Goal: Communication & Community: Answer question/provide support

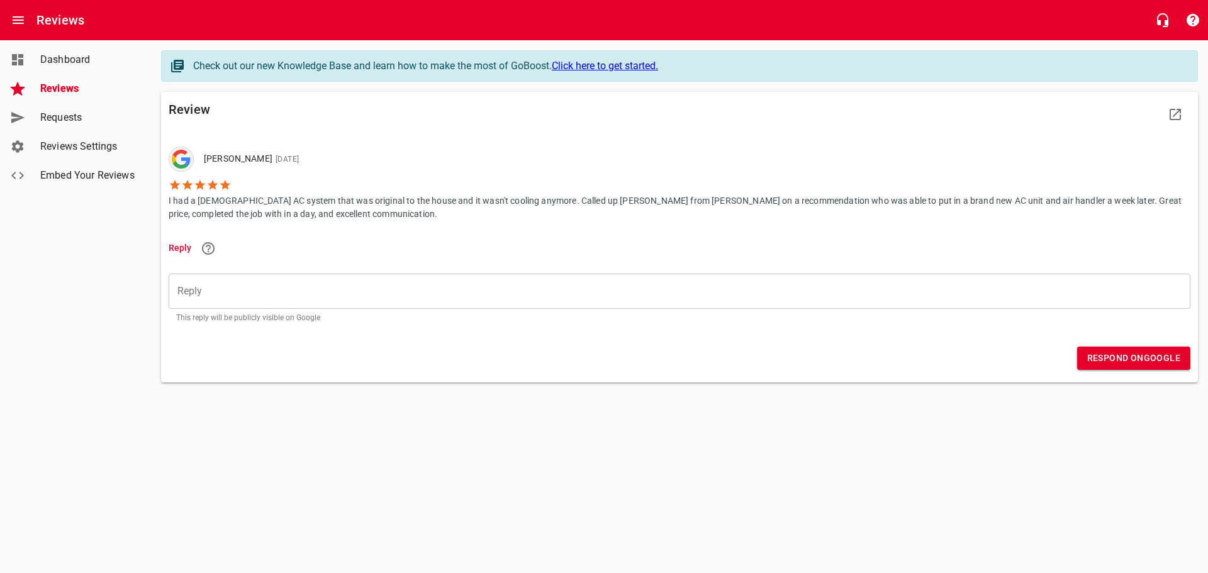
click at [186, 278] on div "​" at bounding box center [680, 291] width 1022 height 35
click at [212, 292] on textarea "Reply" at bounding box center [679, 292] width 1004 height 12
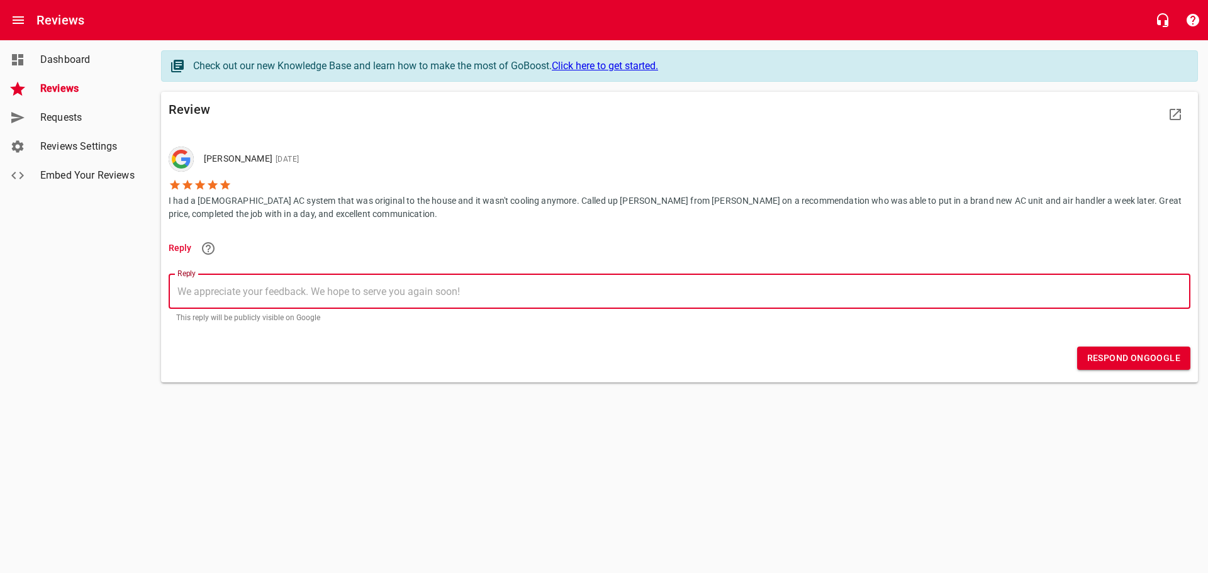
click at [211, 291] on textarea "Reply" at bounding box center [679, 292] width 1004 height 12
click at [466, 290] on textarea "Reply" at bounding box center [679, 292] width 1004 height 12
click at [218, 291] on textarea "Reply" at bounding box center [679, 292] width 1004 height 12
type textarea "We appreciate your feedback. We look forward to serving you again soon!"
click at [1121, 360] on span "Respond on Google" at bounding box center [1133, 358] width 93 height 16
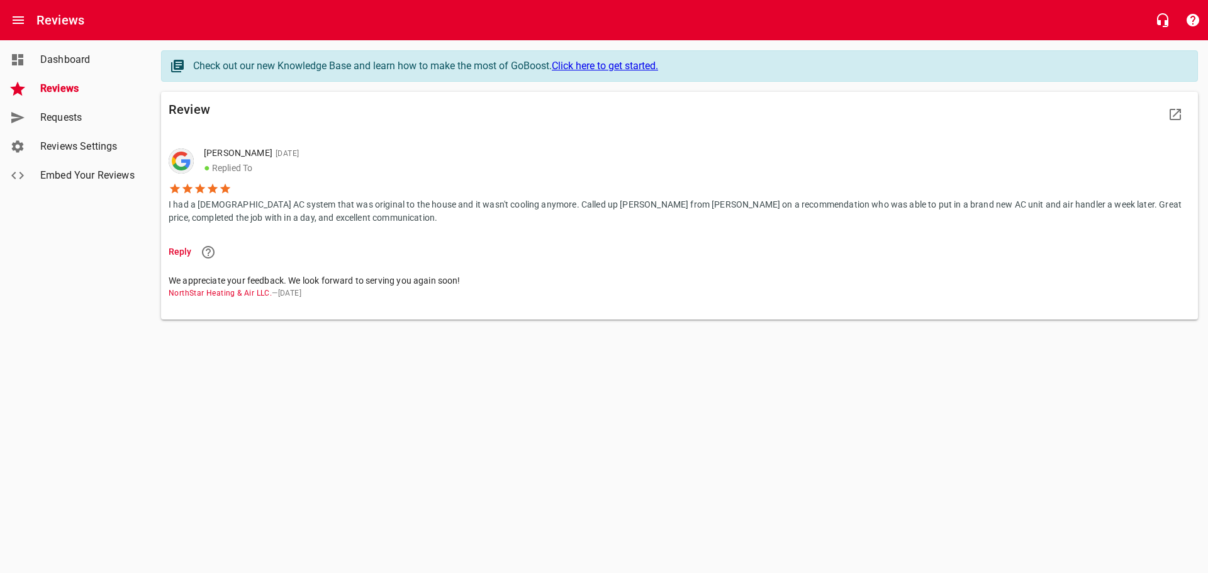
click at [57, 82] on span "Reviews" at bounding box center [88, 88] width 96 height 15
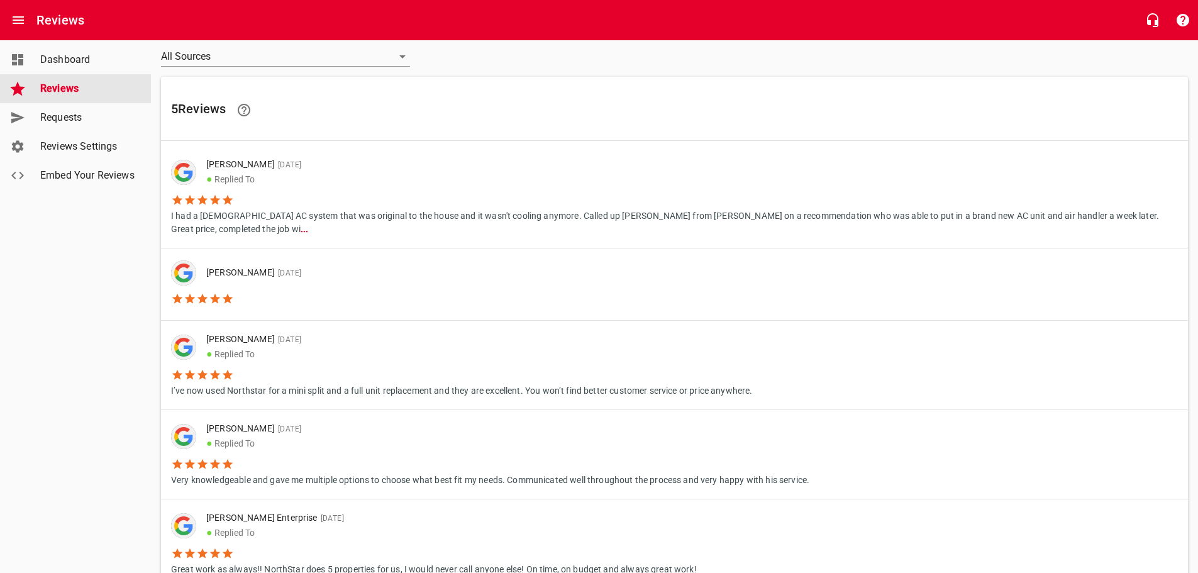
scroll to position [125, 0]
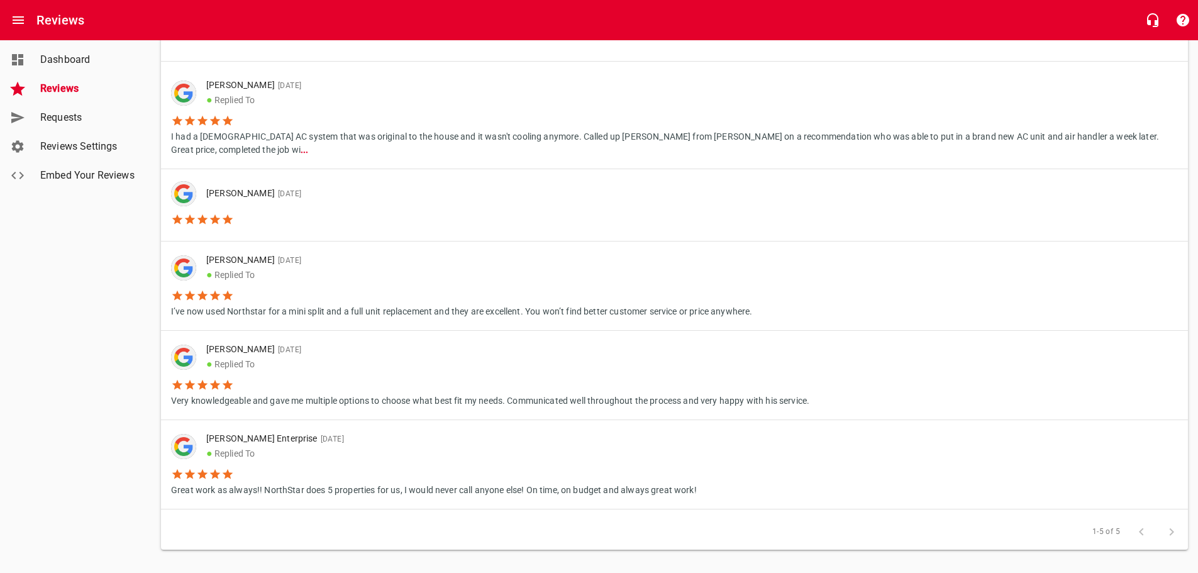
click at [299, 302] on p "I’ve now used Northstar for a mini split and a full unit replacement and they a…" at bounding box center [462, 310] width 582 height 16
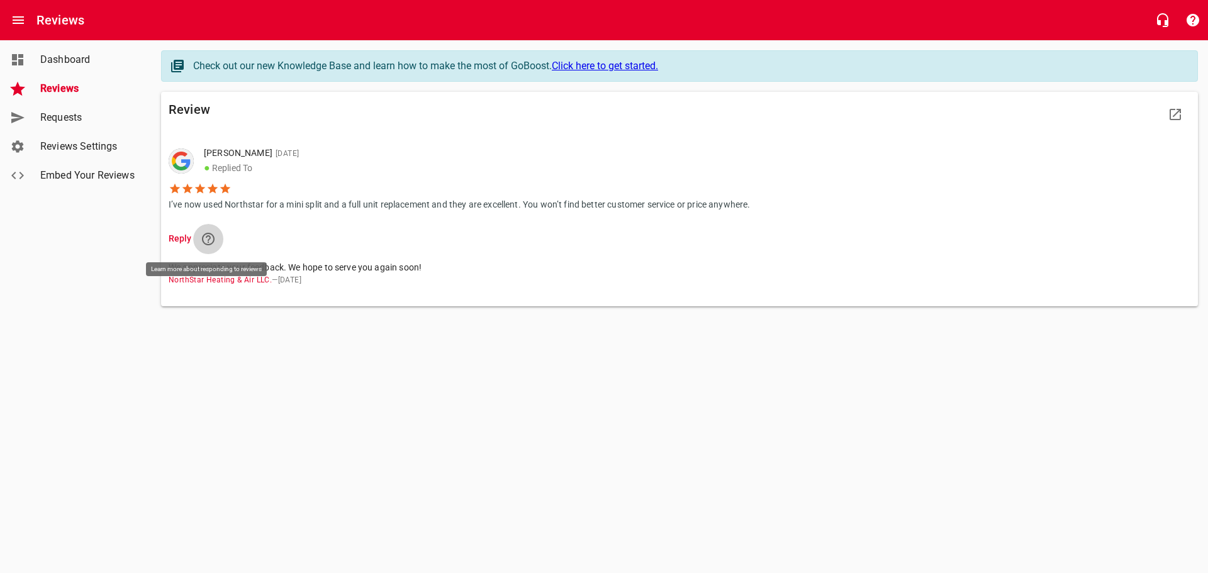
click at [209, 238] on icon at bounding box center [208, 239] width 13 height 13
click at [57, 89] on span "Reviews" at bounding box center [88, 88] width 96 height 15
